Goal: Information Seeking & Learning: Learn about a topic

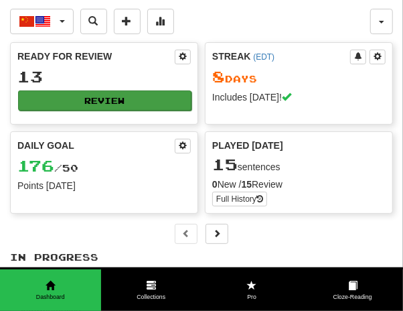
click at [114, 96] on button "Review" at bounding box center [105, 100] width 174 height 20
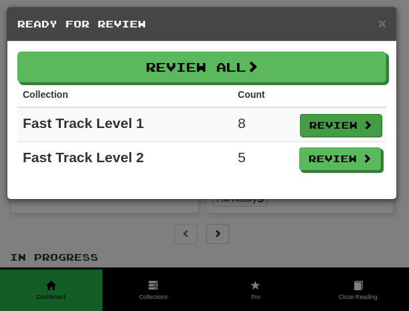
click at [351, 125] on button "Review" at bounding box center [341, 125] width 82 height 23
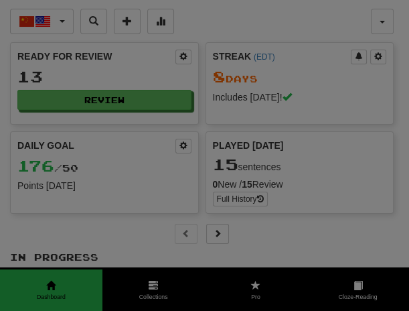
select select "**"
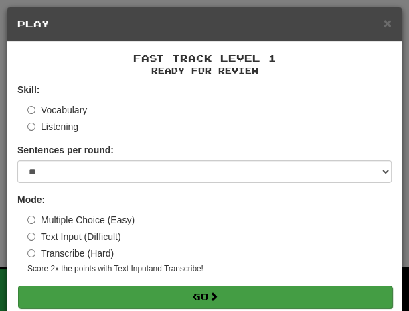
click at [240, 299] on button "Go" at bounding box center [205, 296] width 374 height 23
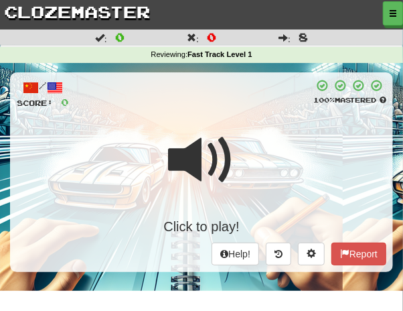
click at [239, 147] on div "Click to play!" at bounding box center [202, 178] width 370 height 115
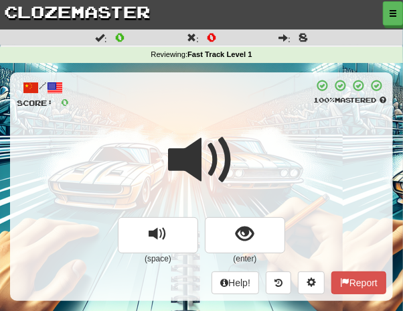
click at [240, 146] on div at bounding box center [202, 169] width 370 height 96
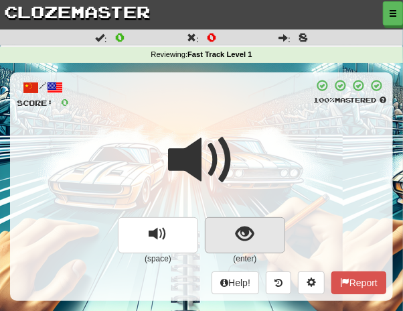
click at [247, 240] on span "show sentence" at bounding box center [245, 234] width 18 height 18
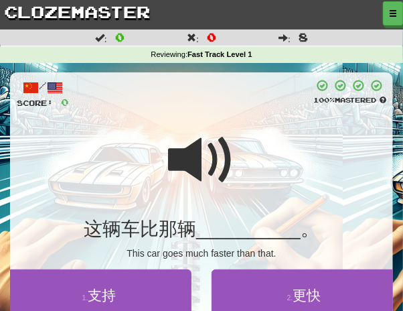
scroll to position [49, 0]
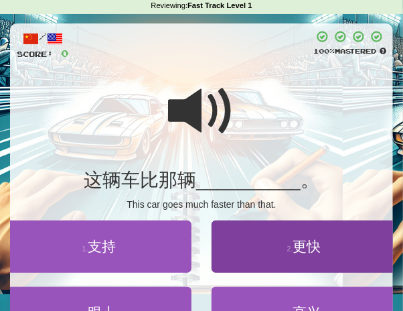
click at [297, 250] on span "更快" at bounding box center [307, 245] width 28 height 15
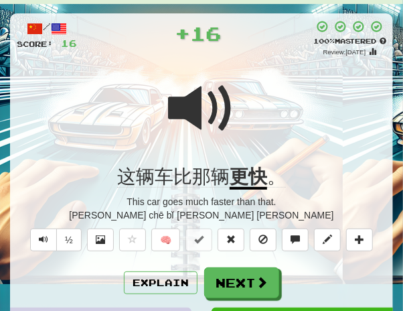
scroll to position [60, 0]
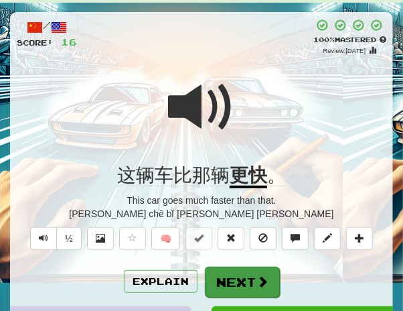
click at [251, 286] on button "Next" at bounding box center [242, 282] width 75 height 31
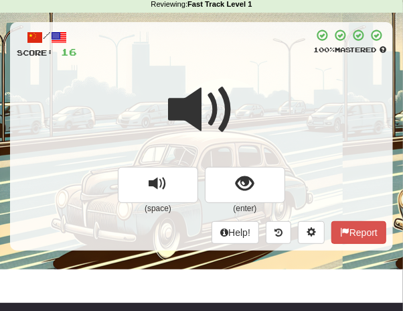
scroll to position [52, 0]
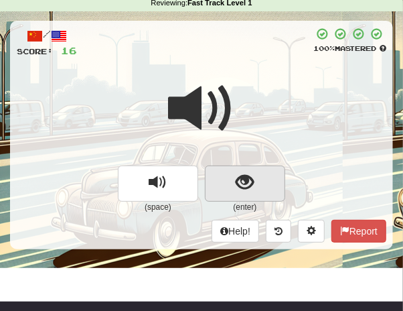
click at [241, 179] on span "show sentence" at bounding box center [245, 183] width 18 height 18
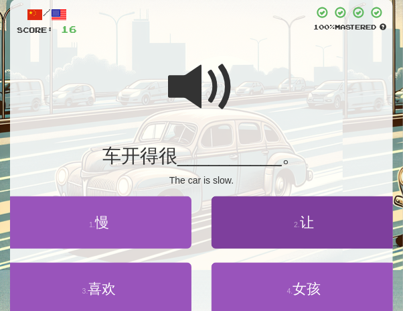
scroll to position [105, 0]
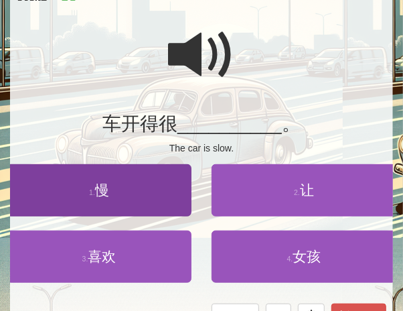
click at [111, 194] on button "1 . 慢" at bounding box center [99, 190] width 185 height 52
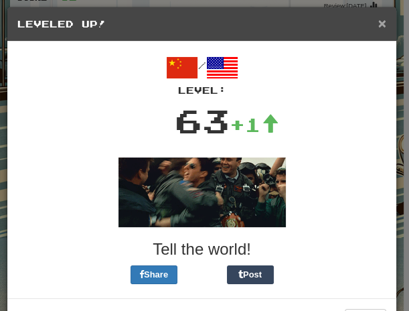
click at [379, 27] on span "×" at bounding box center [383, 22] width 8 height 15
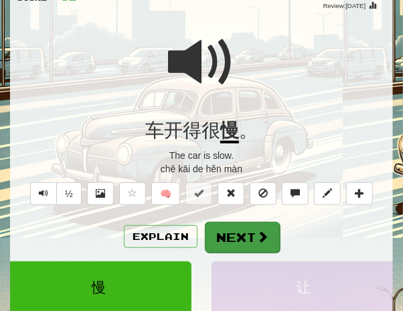
click at [247, 240] on button "Next" at bounding box center [242, 237] width 75 height 31
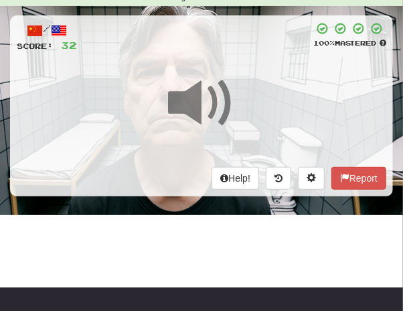
scroll to position [50, 0]
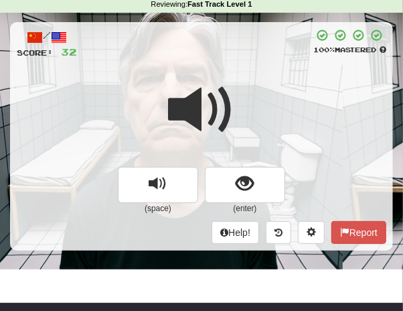
click at [314, 88] on div at bounding box center [202, 119] width 370 height 96
click at [284, 121] on div at bounding box center [202, 119] width 370 height 96
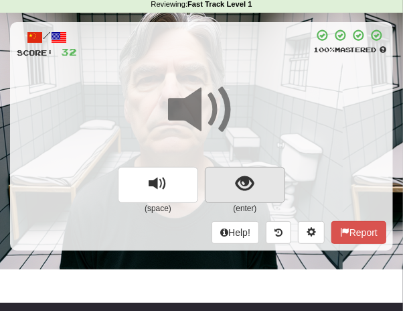
click at [247, 178] on span "show sentence" at bounding box center [245, 184] width 18 height 18
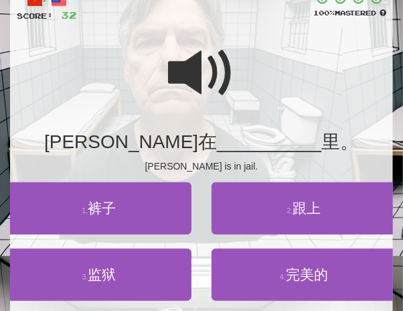
scroll to position [89, 0]
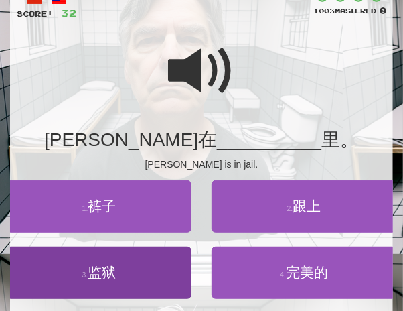
click at [111, 270] on span "监狱" at bounding box center [102, 272] width 28 height 15
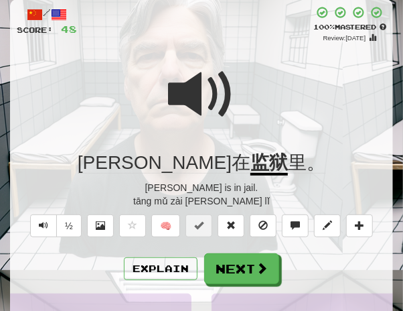
scroll to position [74, 0]
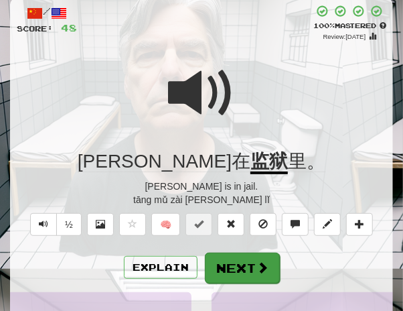
click at [242, 263] on button "Next" at bounding box center [242, 268] width 75 height 31
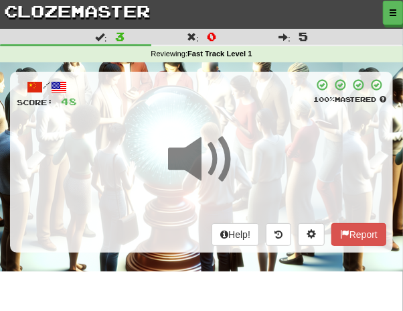
scroll to position [3, 0]
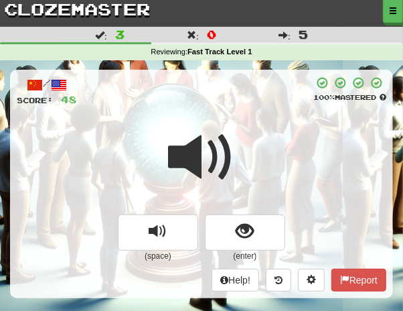
click at [238, 113] on div "/ Score: 48 100 % Mastered (space) (enter) Help! Report" at bounding box center [201, 184] width 383 height 228
click at [220, 153] on span at bounding box center [201, 157] width 67 height 67
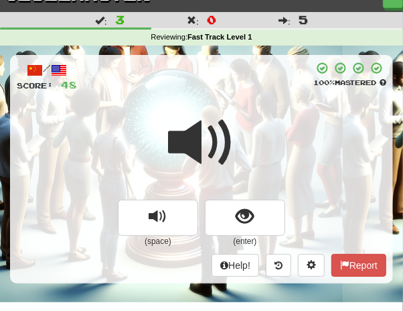
scroll to position [27, 0]
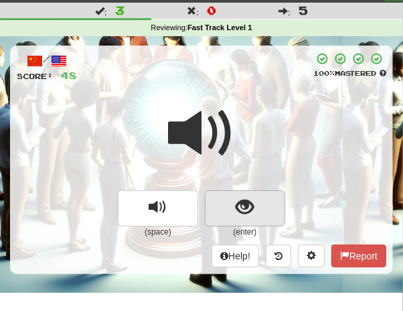
click at [247, 206] on span "show sentence" at bounding box center [245, 207] width 18 height 18
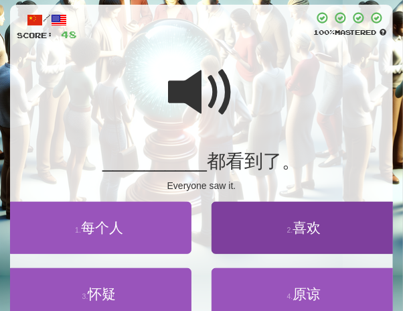
scroll to position [70, 0]
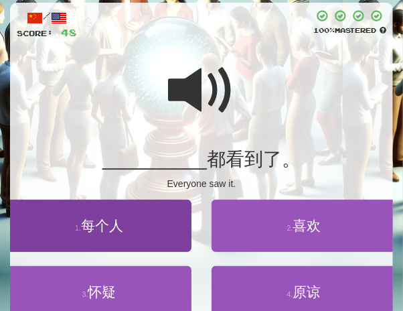
click at [107, 226] on span "每个人" at bounding box center [102, 225] width 42 height 15
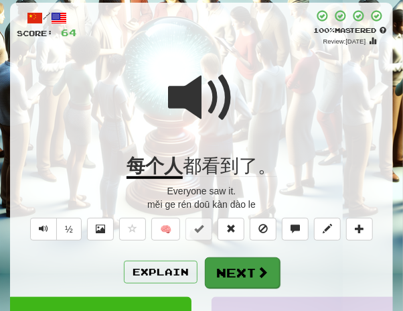
click at [245, 258] on button "Next" at bounding box center [242, 272] width 75 height 31
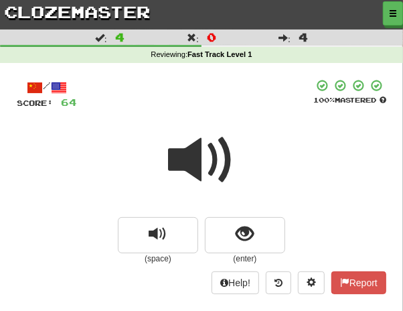
scroll to position [8, 0]
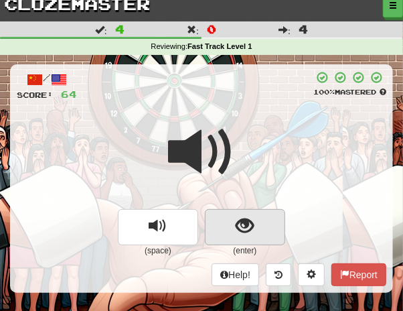
click at [243, 228] on span "show sentence" at bounding box center [245, 226] width 18 height 18
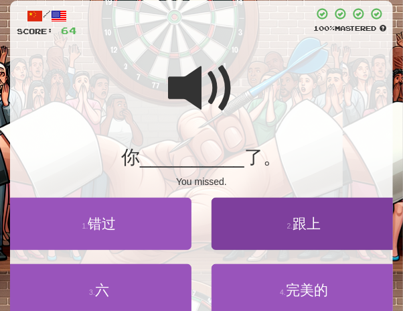
scroll to position [85, 0]
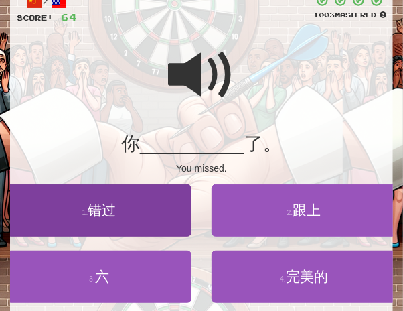
click at [116, 212] on span "错过" at bounding box center [102, 209] width 28 height 15
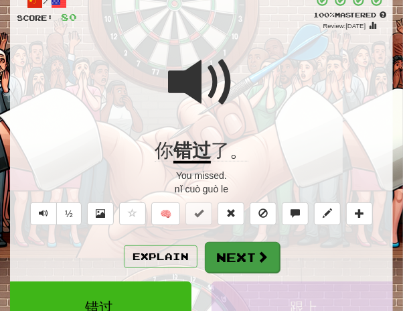
click at [247, 258] on button "Next" at bounding box center [242, 257] width 75 height 31
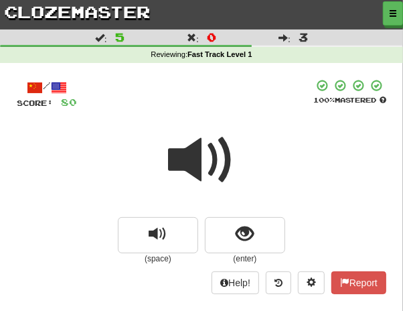
scroll to position [9, 0]
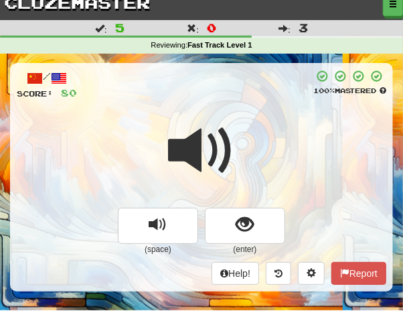
click at [246, 140] on div at bounding box center [202, 160] width 370 height 96
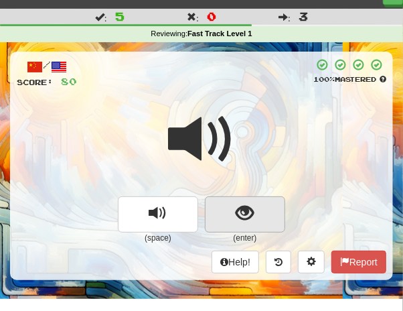
click at [245, 214] on span "show sentence" at bounding box center [245, 213] width 18 height 18
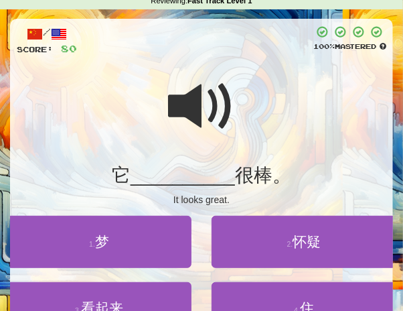
scroll to position [68, 0]
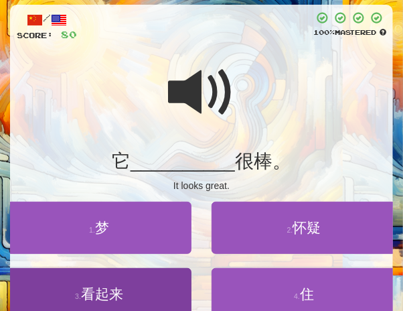
click at [108, 296] on span "看起来" at bounding box center [102, 293] width 42 height 15
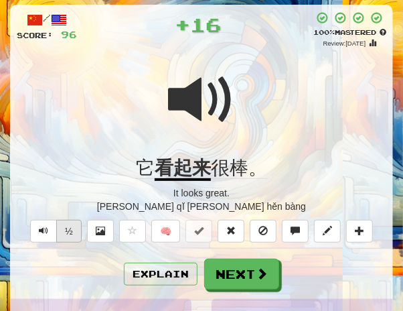
click at [73, 226] on button "½" at bounding box center [68, 231] width 25 height 23
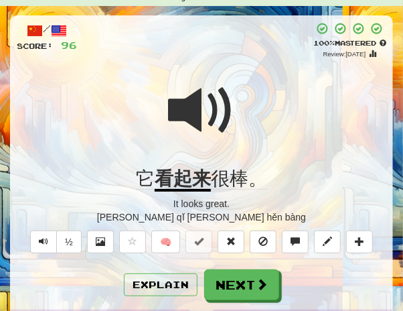
scroll to position [44, 0]
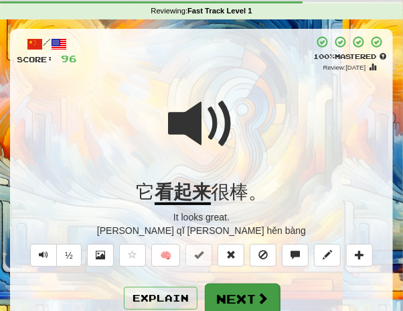
click at [251, 287] on button "Next" at bounding box center [242, 298] width 75 height 31
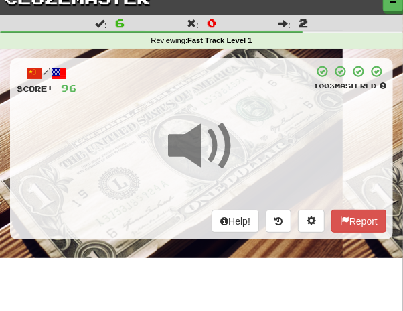
scroll to position [0, 0]
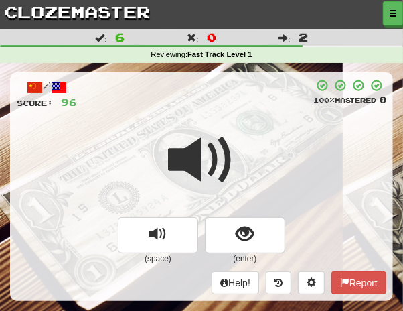
click at [226, 143] on span at bounding box center [201, 160] width 67 height 67
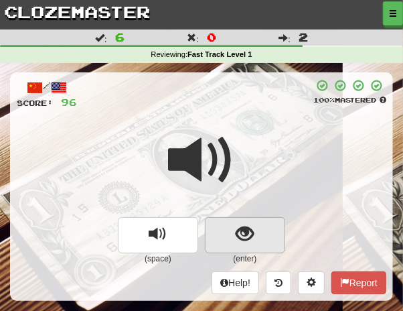
click at [239, 231] on span "show sentence" at bounding box center [245, 234] width 18 height 18
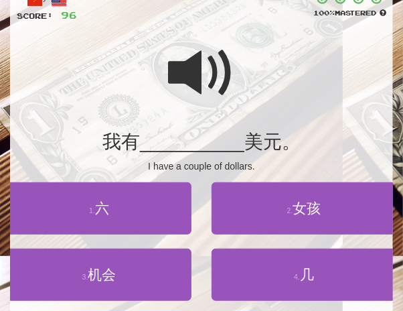
scroll to position [92, 0]
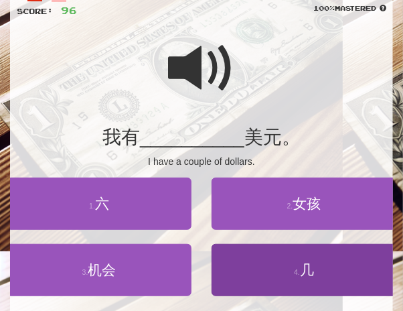
click at [303, 269] on span "几" at bounding box center [307, 269] width 14 height 15
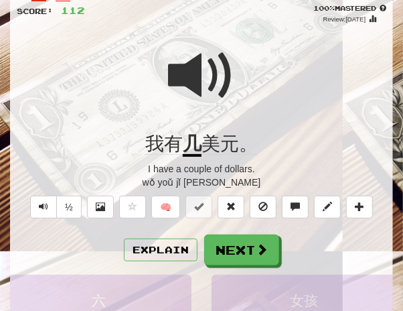
drag, startPoint x: 190, startPoint y: 73, endPoint x: 204, endPoint y: 81, distance: 16.8
click at [190, 73] on span at bounding box center [201, 75] width 67 height 67
click at [189, 82] on span at bounding box center [201, 75] width 67 height 67
click at [184, 82] on span at bounding box center [201, 75] width 67 height 67
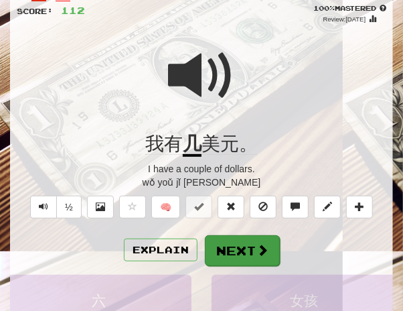
click at [245, 255] on button "Next" at bounding box center [242, 250] width 75 height 31
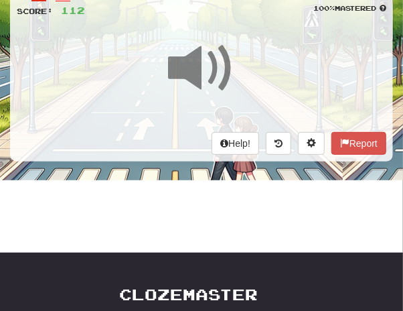
scroll to position [0, 0]
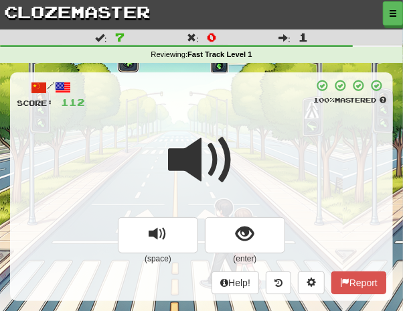
click at [246, 143] on div at bounding box center [202, 169] width 370 height 96
click at [263, 147] on div at bounding box center [202, 169] width 370 height 96
click at [261, 148] on div at bounding box center [202, 169] width 370 height 96
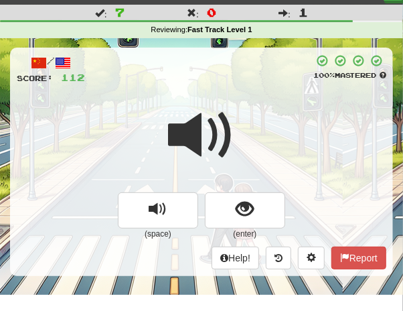
scroll to position [26, 0]
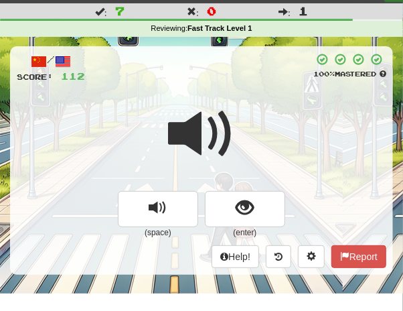
click at [234, 147] on span at bounding box center [201, 133] width 67 height 67
click at [236, 146] on div at bounding box center [202, 143] width 370 height 96
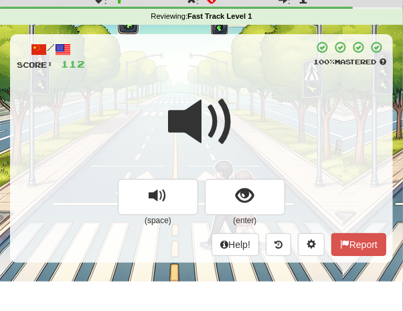
scroll to position [56, 0]
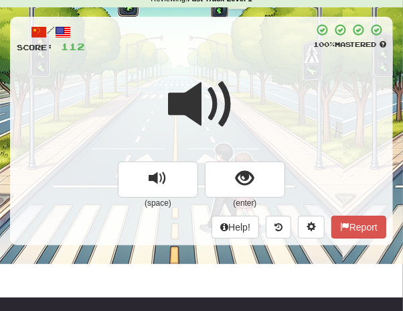
click at [251, 125] on div at bounding box center [202, 114] width 370 height 96
click at [234, 125] on span at bounding box center [201, 104] width 67 height 67
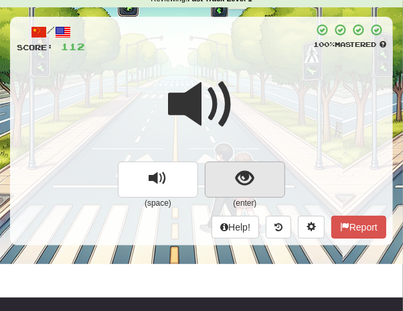
click at [243, 171] on span "show sentence" at bounding box center [245, 178] width 18 height 18
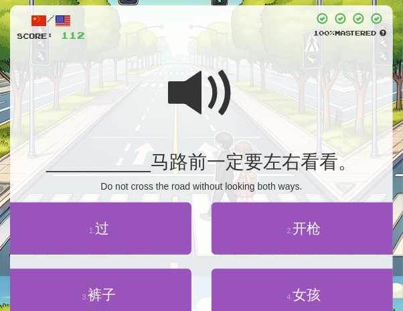
scroll to position [79, 0]
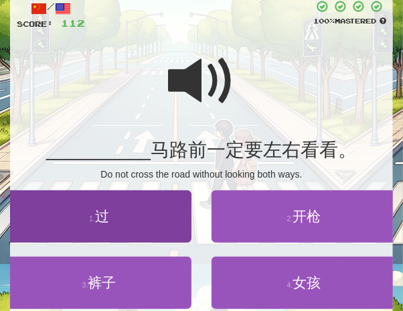
click at [100, 213] on span "过" at bounding box center [102, 215] width 14 height 15
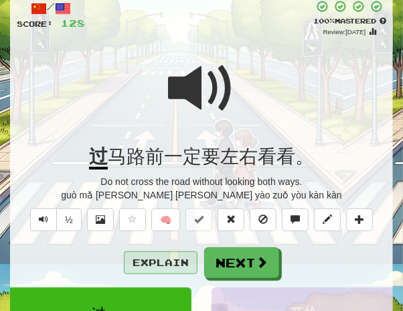
click at [161, 259] on button "Explain" at bounding box center [161, 262] width 74 height 23
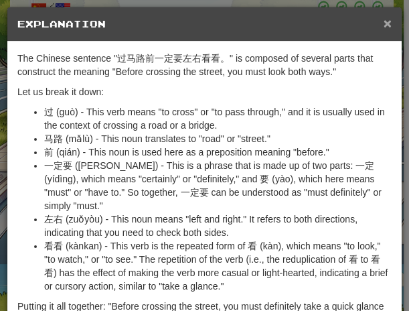
click at [385, 22] on span "×" at bounding box center [388, 22] width 8 height 15
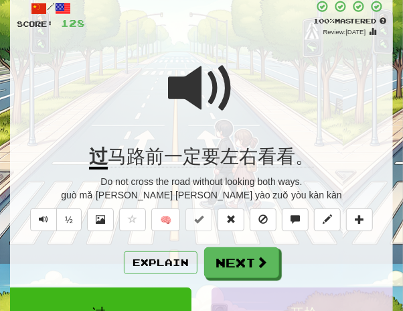
click at [184, 92] on span at bounding box center [201, 88] width 67 height 67
click at [212, 98] on span at bounding box center [201, 88] width 67 height 67
click at [202, 99] on span at bounding box center [201, 88] width 67 height 67
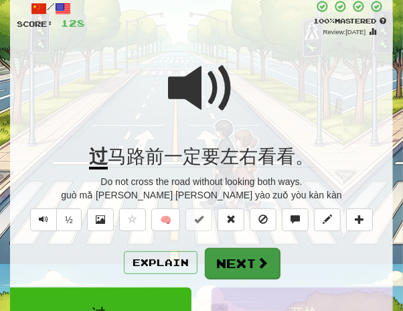
click at [236, 267] on button "Next" at bounding box center [242, 263] width 75 height 31
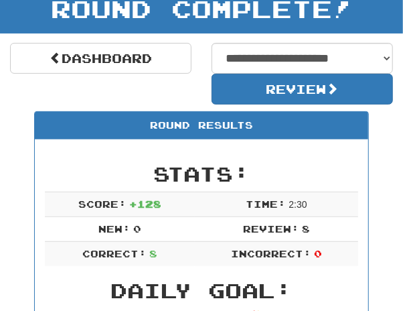
scroll to position [68, 0]
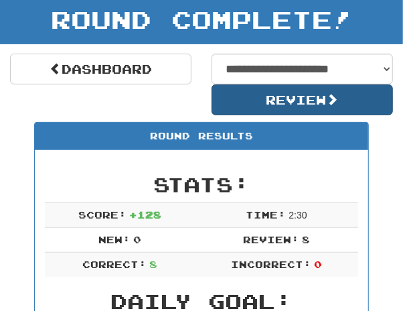
click at [286, 100] on button "Review" at bounding box center [303, 99] width 182 height 31
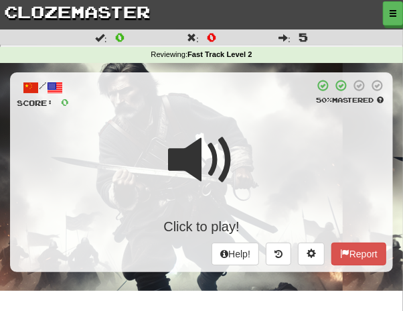
click at [235, 119] on div "/ Score: 0 50 % Mastered Click to play! Help! Report" at bounding box center [201, 172] width 383 height 200
click at [216, 143] on span at bounding box center [201, 160] width 67 height 67
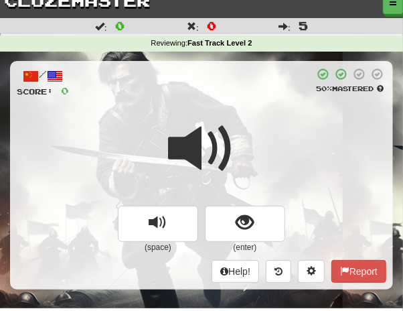
scroll to position [13, 0]
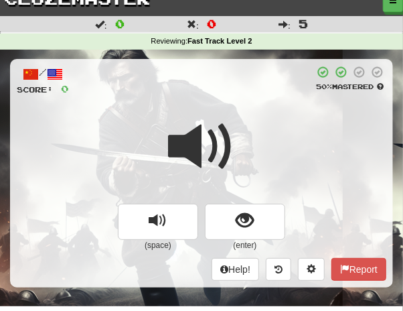
click at [206, 143] on span at bounding box center [201, 146] width 67 height 67
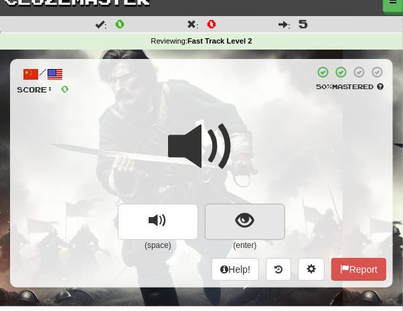
click at [243, 214] on span "show sentence" at bounding box center [245, 221] width 18 height 18
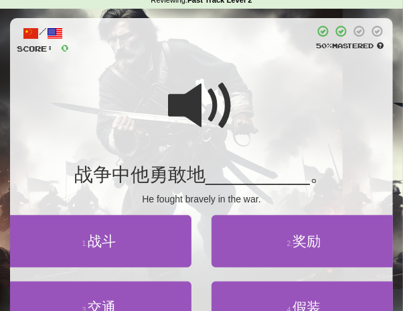
scroll to position [66, 0]
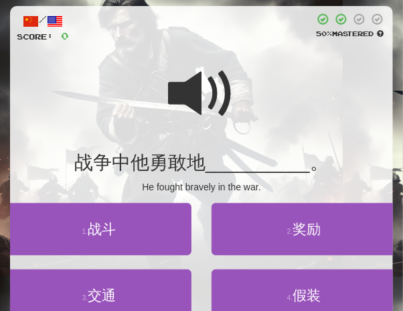
click at [199, 88] on span at bounding box center [201, 93] width 67 height 67
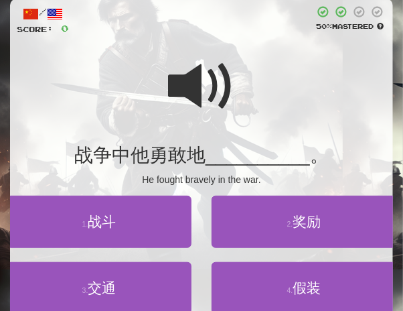
scroll to position [76, 0]
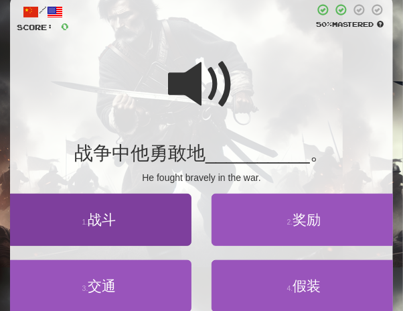
click at [111, 219] on span "战斗" at bounding box center [102, 219] width 28 height 15
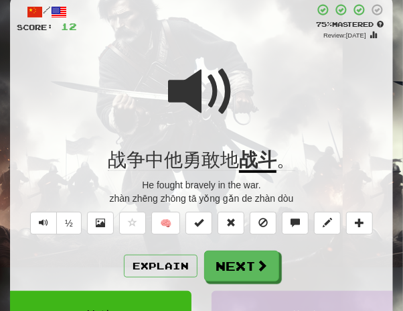
click at [191, 82] on span at bounding box center [201, 91] width 67 height 67
click at [194, 82] on span at bounding box center [201, 91] width 67 height 67
click at [184, 85] on span at bounding box center [201, 91] width 67 height 67
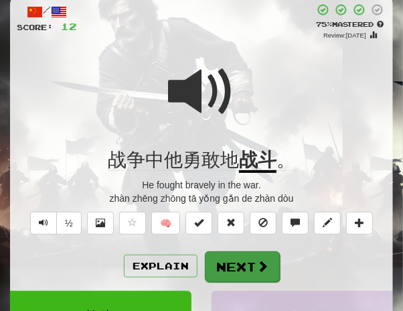
click at [247, 257] on button "Next" at bounding box center [242, 266] width 75 height 31
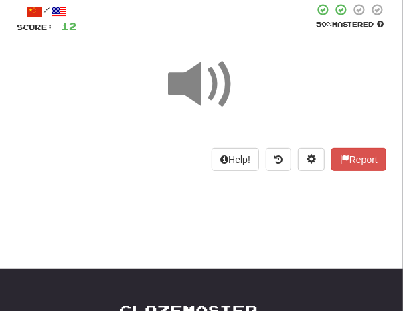
scroll to position [31, 0]
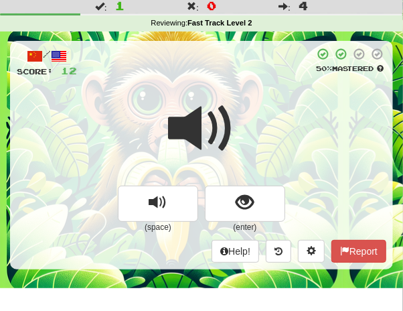
click at [251, 95] on div at bounding box center [202, 138] width 370 height 96
click at [248, 133] on div at bounding box center [202, 138] width 370 height 96
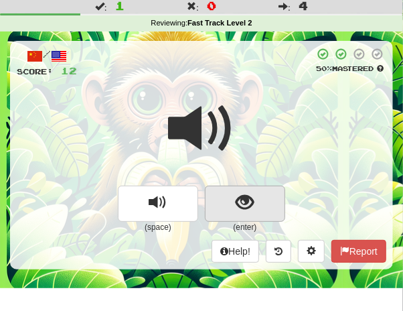
click at [245, 194] on span "show sentence" at bounding box center [245, 203] width 18 height 18
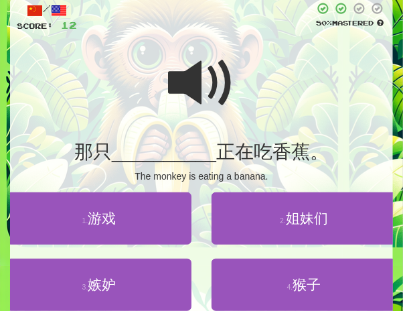
scroll to position [125, 0]
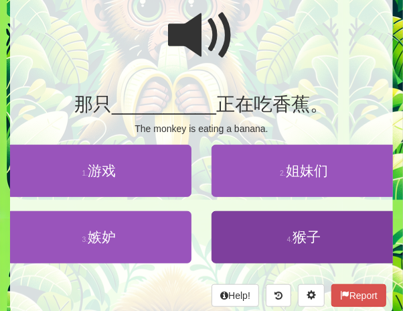
click at [312, 236] on span "猴子" at bounding box center [307, 236] width 28 height 15
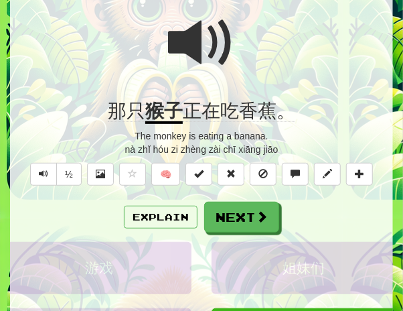
click at [192, 43] on span at bounding box center [201, 42] width 67 height 67
click at [70, 169] on button "½" at bounding box center [68, 174] width 25 height 23
click at [196, 40] on span at bounding box center [201, 42] width 67 height 67
click at [198, 42] on span at bounding box center [201, 42] width 67 height 67
click at [188, 42] on span at bounding box center [201, 42] width 67 height 67
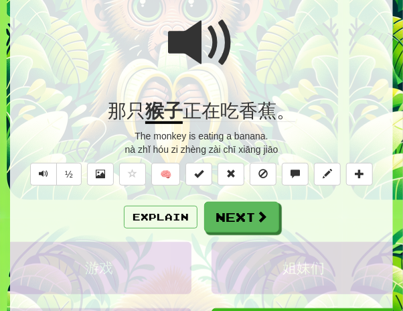
click at [177, 40] on span at bounding box center [201, 42] width 67 height 67
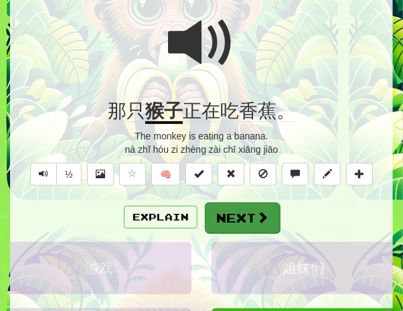
click at [240, 207] on button "Next" at bounding box center [242, 217] width 75 height 31
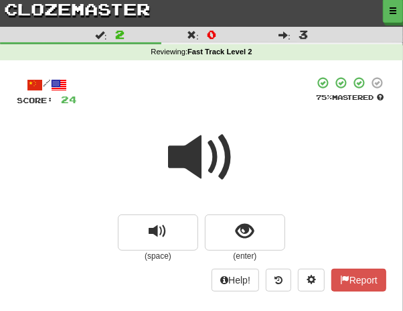
scroll to position [4, 0]
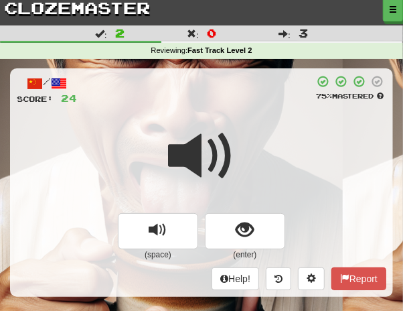
click at [238, 98] on div at bounding box center [195, 90] width 237 height 30
click at [224, 136] on span at bounding box center [201, 156] width 67 height 67
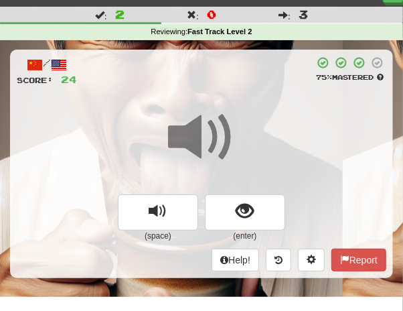
scroll to position [31, 0]
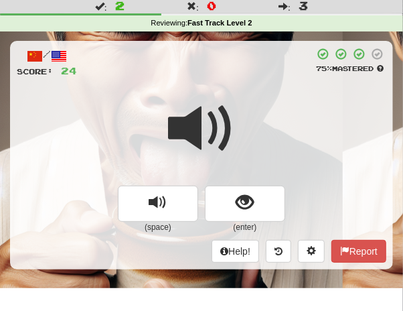
click at [229, 128] on span at bounding box center [201, 128] width 67 height 67
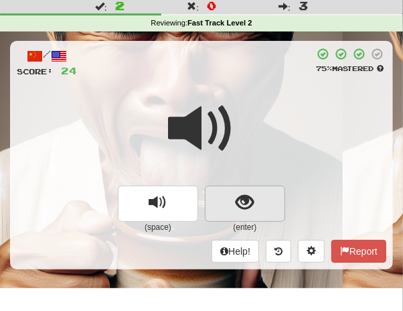
click at [245, 199] on span "show sentence" at bounding box center [245, 203] width 18 height 18
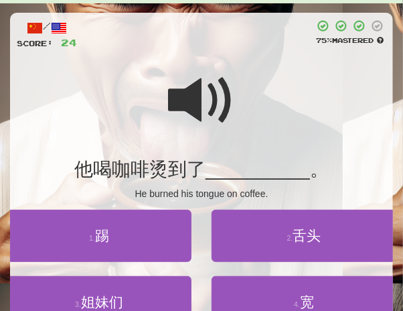
scroll to position [73, 0]
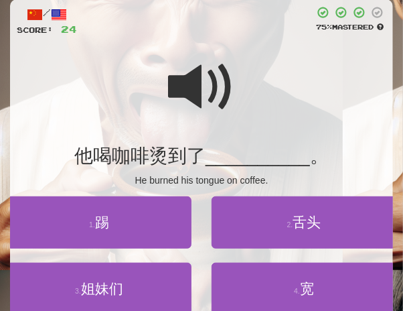
click at [196, 79] on span at bounding box center [201, 87] width 67 height 67
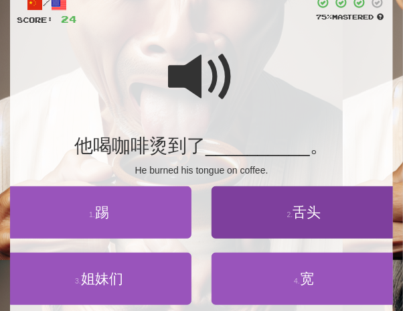
click at [312, 218] on span "舌头" at bounding box center [307, 211] width 28 height 15
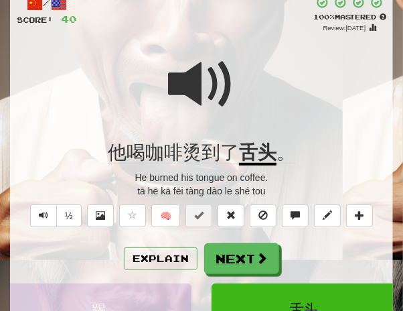
click at [185, 86] on span at bounding box center [201, 84] width 67 height 67
click at [196, 90] on span at bounding box center [201, 84] width 67 height 67
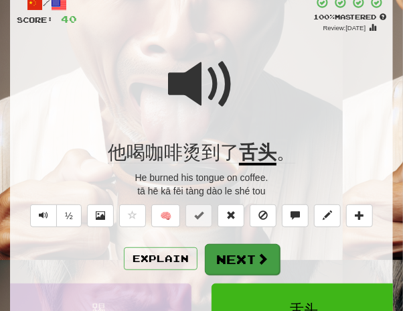
click at [230, 256] on button "Next" at bounding box center [242, 259] width 75 height 31
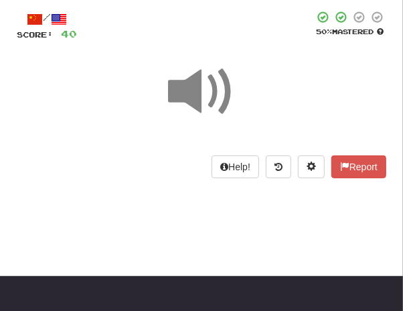
scroll to position [0, 0]
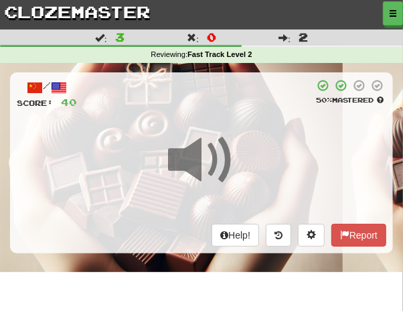
click at [210, 106] on div at bounding box center [195, 94] width 237 height 30
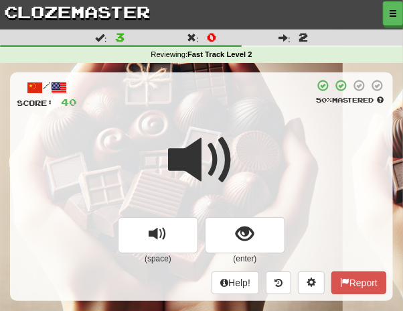
click at [212, 139] on span at bounding box center [201, 160] width 67 height 67
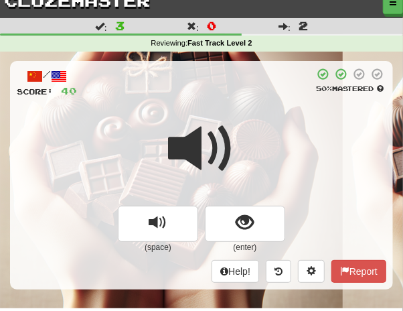
scroll to position [13, 0]
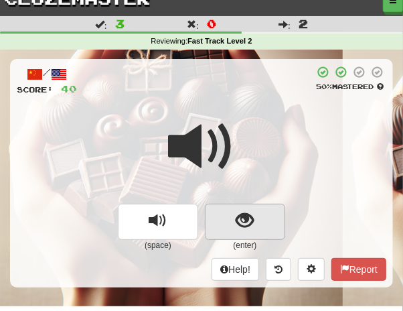
click at [238, 223] on span "show sentence" at bounding box center [245, 221] width 18 height 18
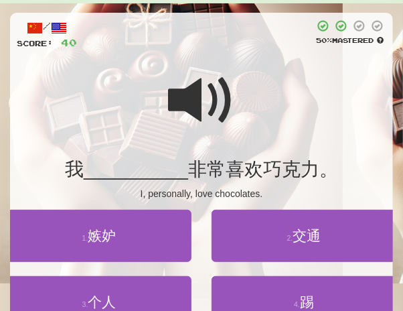
scroll to position [73, 0]
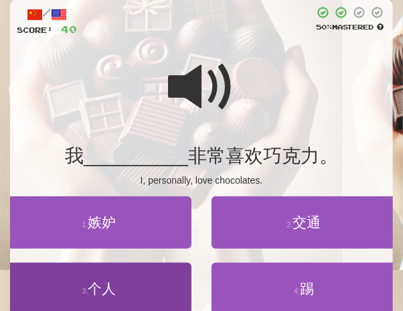
click at [111, 296] on button "3 . 个人" at bounding box center [99, 289] width 185 height 52
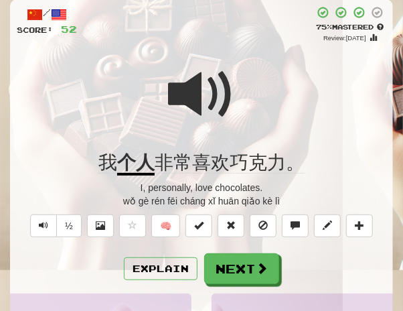
click at [188, 100] on span at bounding box center [201, 94] width 67 height 67
click at [184, 105] on span at bounding box center [201, 94] width 67 height 67
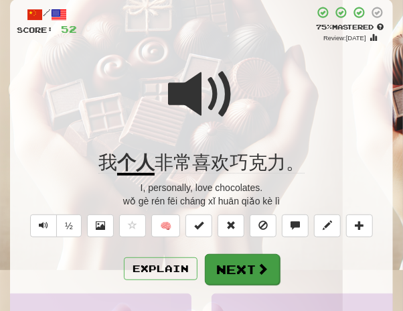
click at [226, 271] on button "Next" at bounding box center [242, 269] width 75 height 31
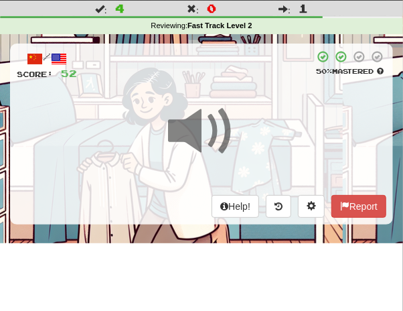
scroll to position [27, 0]
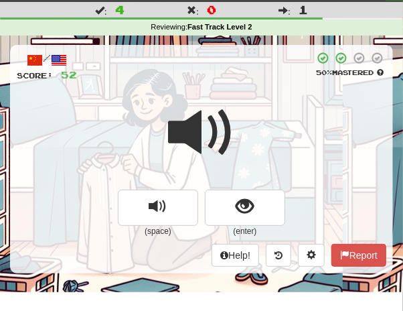
click at [233, 105] on span at bounding box center [201, 132] width 67 height 67
click at [224, 106] on span at bounding box center [201, 132] width 67 height 67
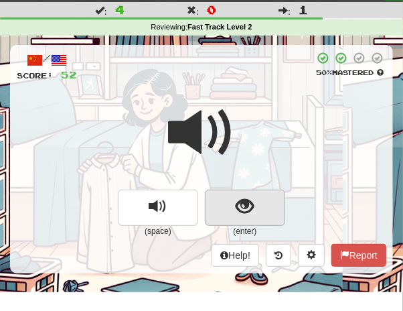
click at [238, 204] on span "show sentence" at bounding box center [245, 207] width 18 height 18
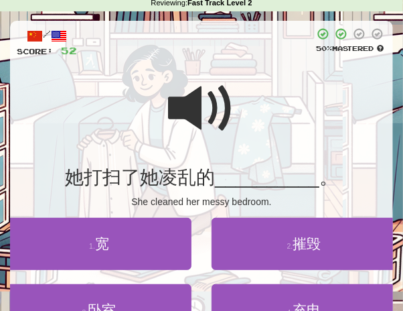
scroll to position [65, 0]
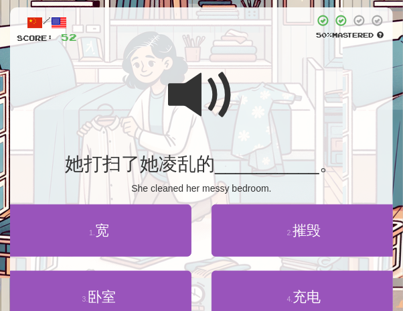
click at [192, 92] on span at bounding box center [201, 95] width 67 height 67
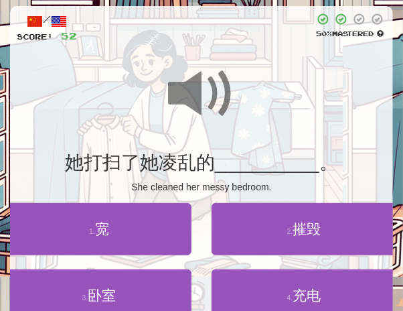
scroll to position [68, 0]
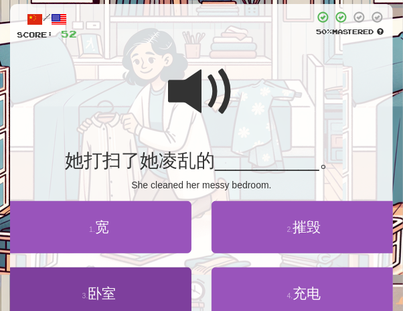
click at [111, 296] on span "卧室" at bounding box center [102, 292] width 28 height 15
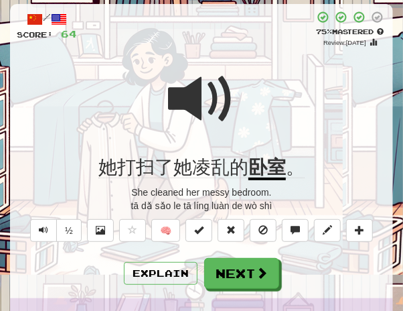
click at [245, 88] on div at bounding box center [202, 108] width 370 height 96
click at [215, 94] on span at bounding box center [201, 99] width 67 height 67
click at [214, 94] on span at bounding box center [201, 99] width 67 height 67
click at [209, 94] on span at bounding box center [201, 99] width 67 height 67
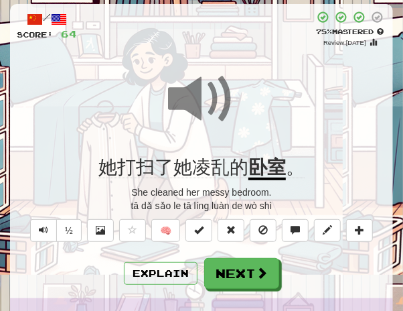
click at [236, 271] on button "Next" at bounding box center [241, 273] width 75 height 31
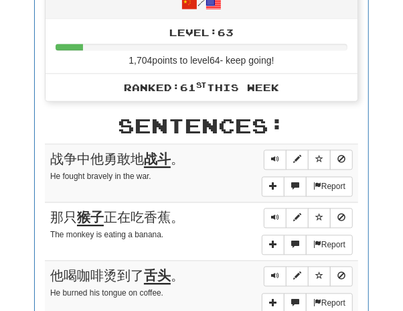
scroll to position [721, 0]
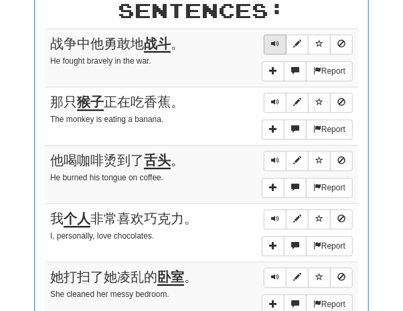
click at [271, 38] on button "Sentence controls" at bounding box center [275, 44] width 23 height 20
click at [274, 42] on span "Sentence controls" at bounding box center [275, 44] width 8 height 8
click at [275, 42] on span "Sentence controls" at bounding box center [275, 44] width 8 height 8
drag, startPoint x: 274, startPoint y: 95, endPoint x: 267, endPoint y: 96, distance: 6.7
click at [274, 98] on span "Sentence controls" at bounding box center [275, 102] width 8 height 8
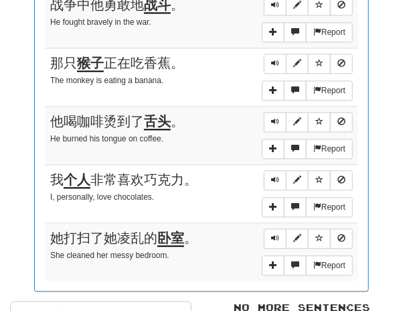
scroll to position [772, 0]
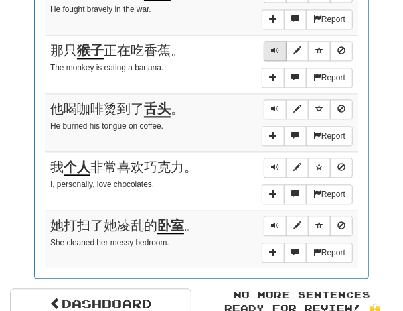
click at [273, 48] on span "Sentence controls" at bounding box center [275, 50] width 8 height 8
click at [271, 103] on button "Sentence controls" at bounding box center [275, 109] width 23 height 20
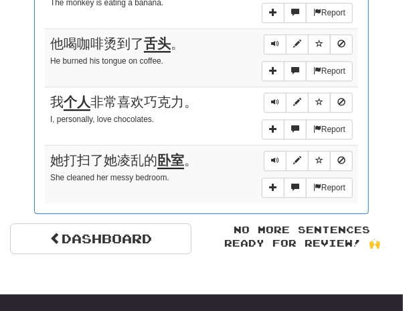
scroll to position [847, 0]
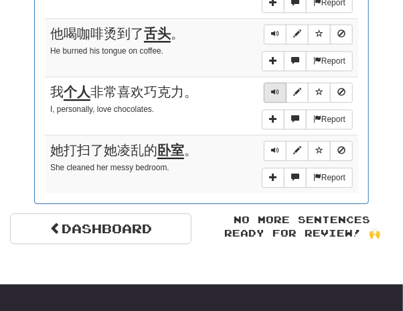
click at [277, 88] on span "Sentence controls" at bounding box center [275, 92] width 8 height 8
click at [277, 146] on span "Sentence controls" at bounding box center [275, 150] width 8 height 8
click at [276, 146] on span "Sentence controls" at bounding box center [275, 150] width 8 height 8
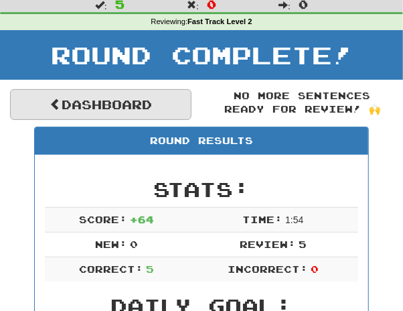
scroll to position [0, 0]
